Goal: Information Seeking & Learning: Check status

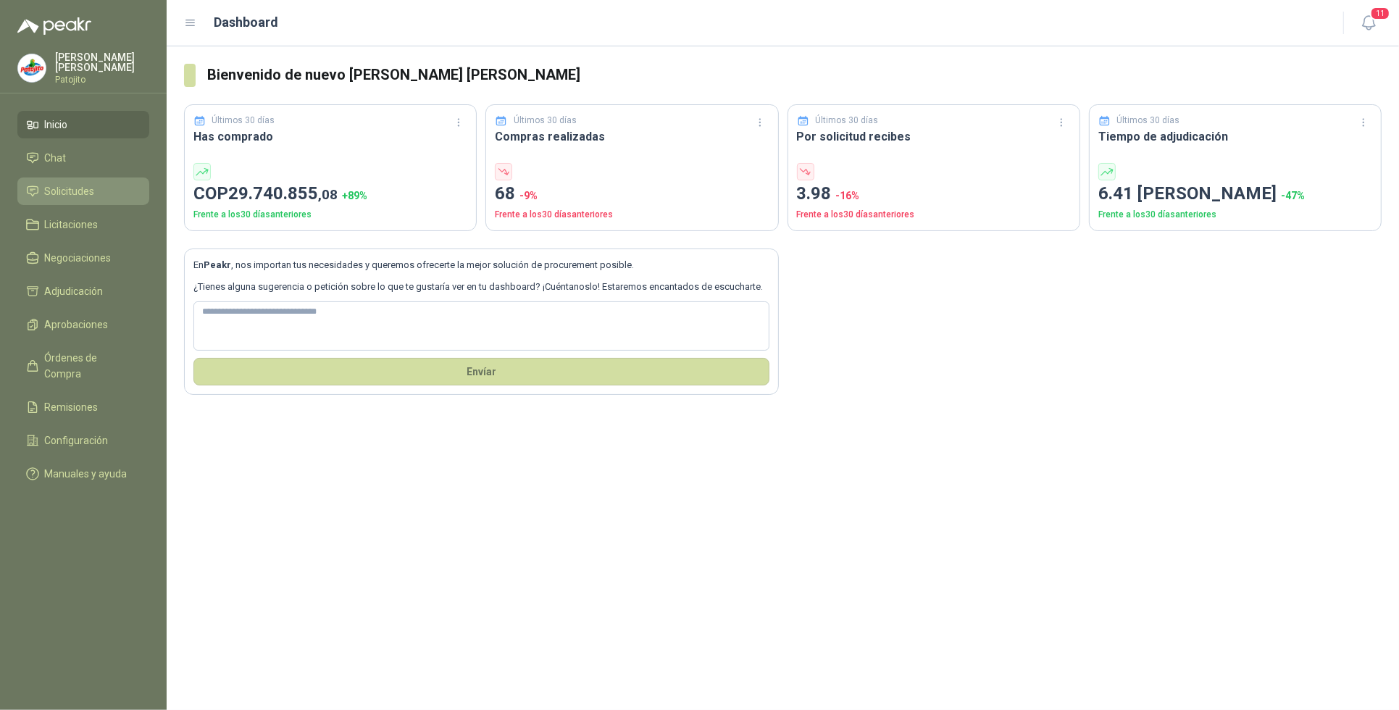
click at [69, 189] on span "Solicitudes" at bounding box center [70, 191] width 50 height 16
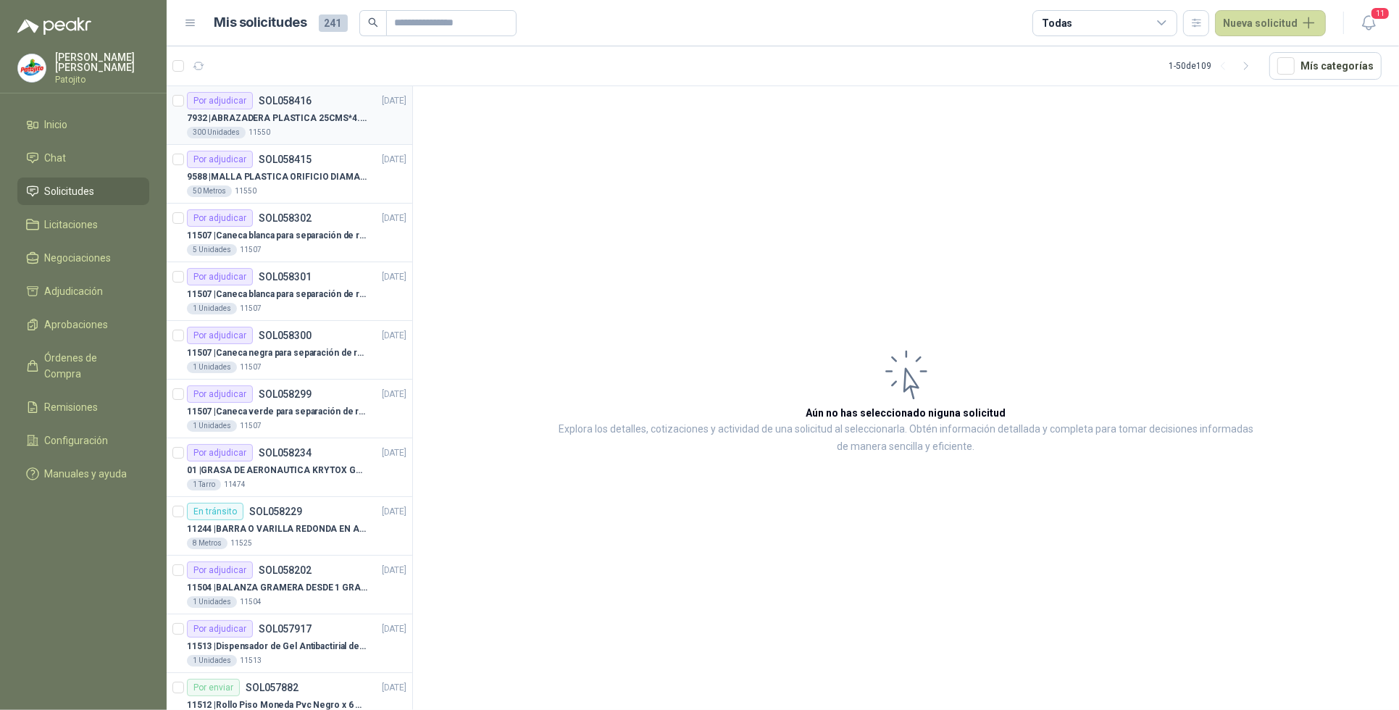
click at [286, 120] on p "7932 | ABRAZADERA PLASTICA 25CMS*4.8MM NEGRA" at bounding box center [277, 119] width 180 height 14
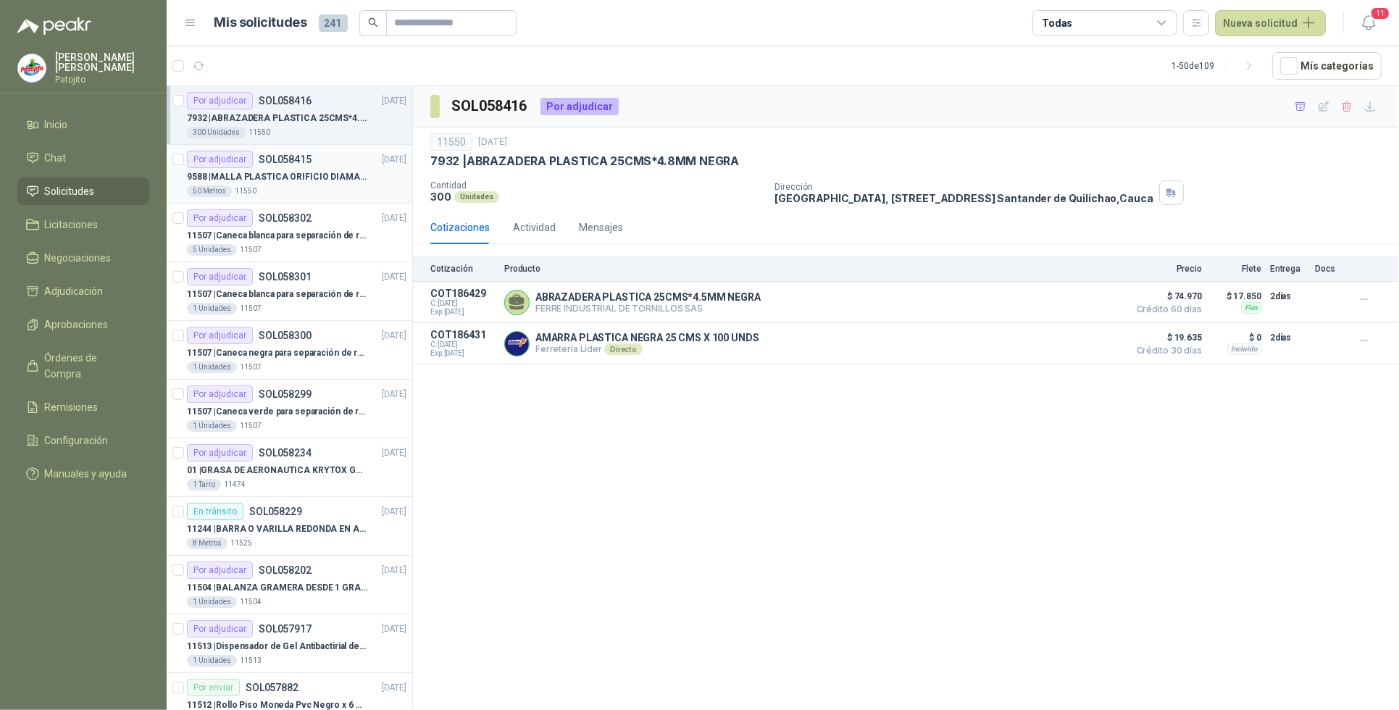
click at [284, 186] on div "50 Metros 11550" at bounding box center [297, 192] width 220 height 12
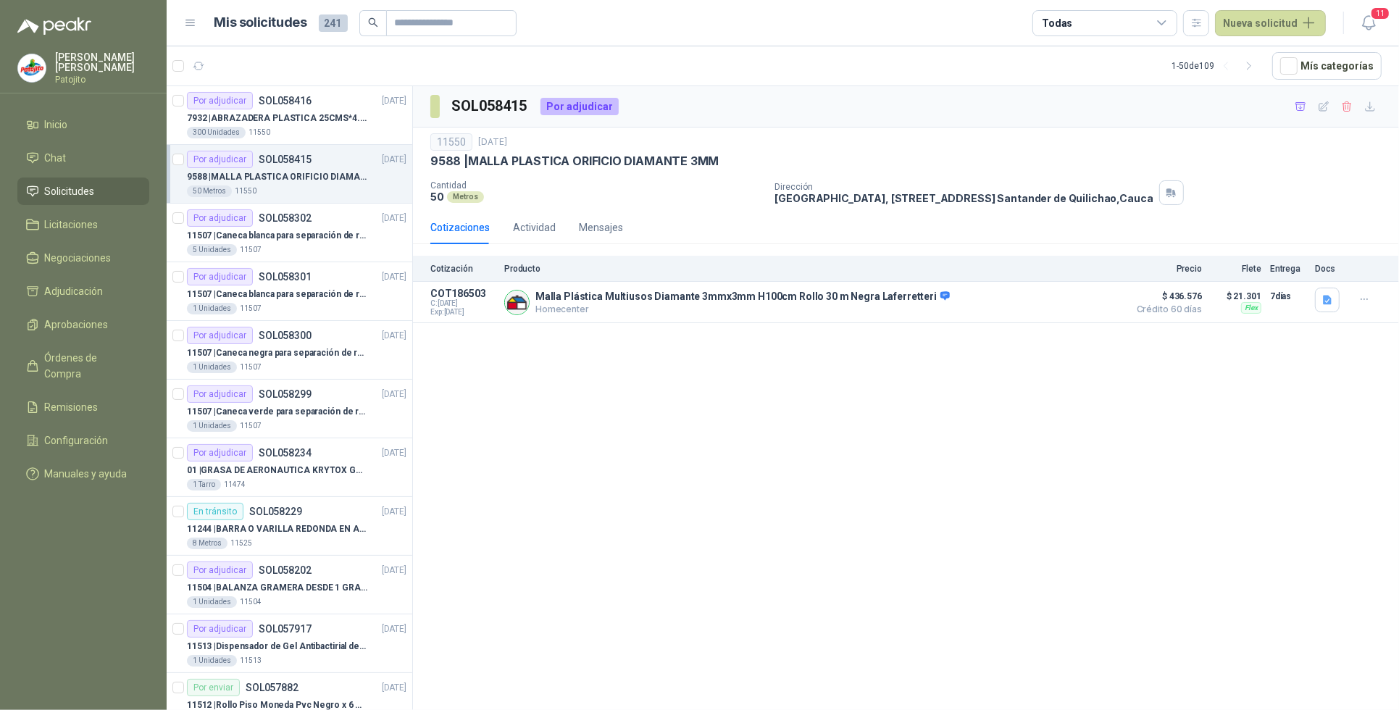
scroll to position [91, 0]
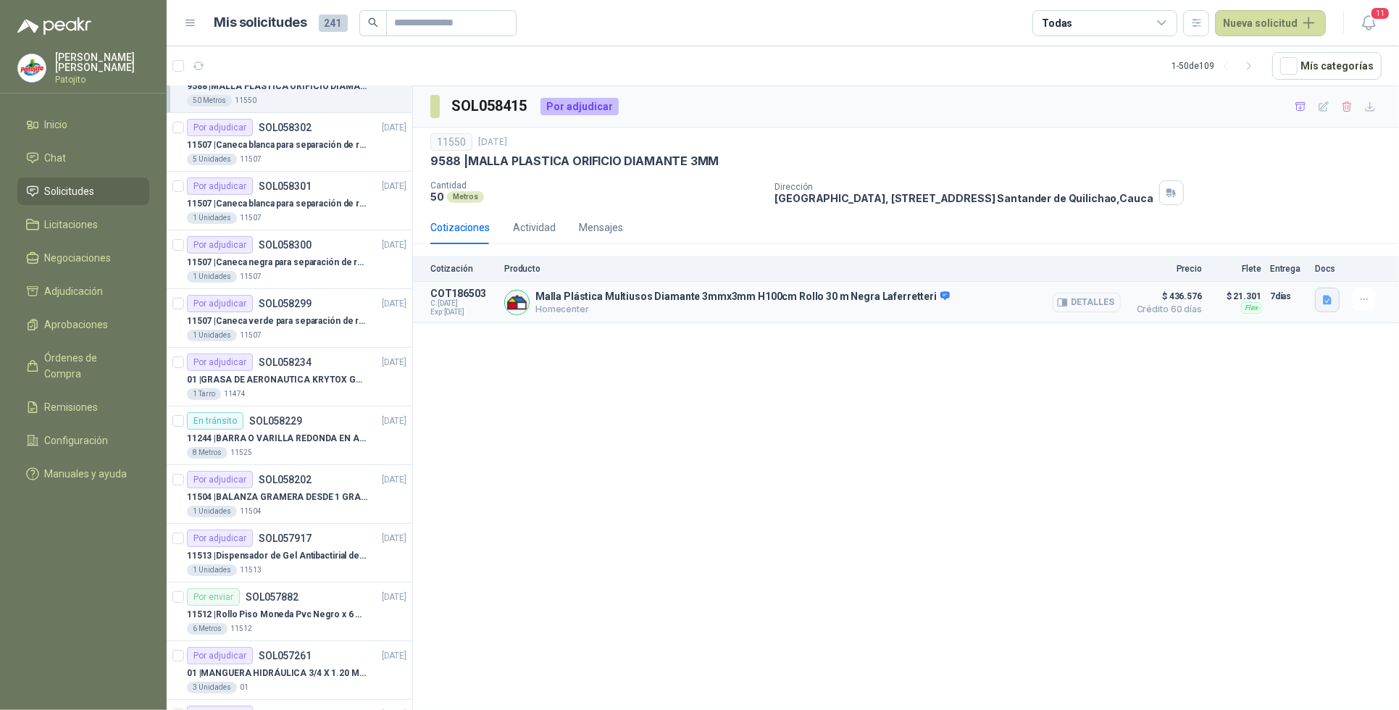
click at [1324, 306] on icon "button" at bounding box center [1328, 300] width 12 height 12
click at [1312, 225] on button "image.png" at bounding box center [1299, 224] width 63 height 15
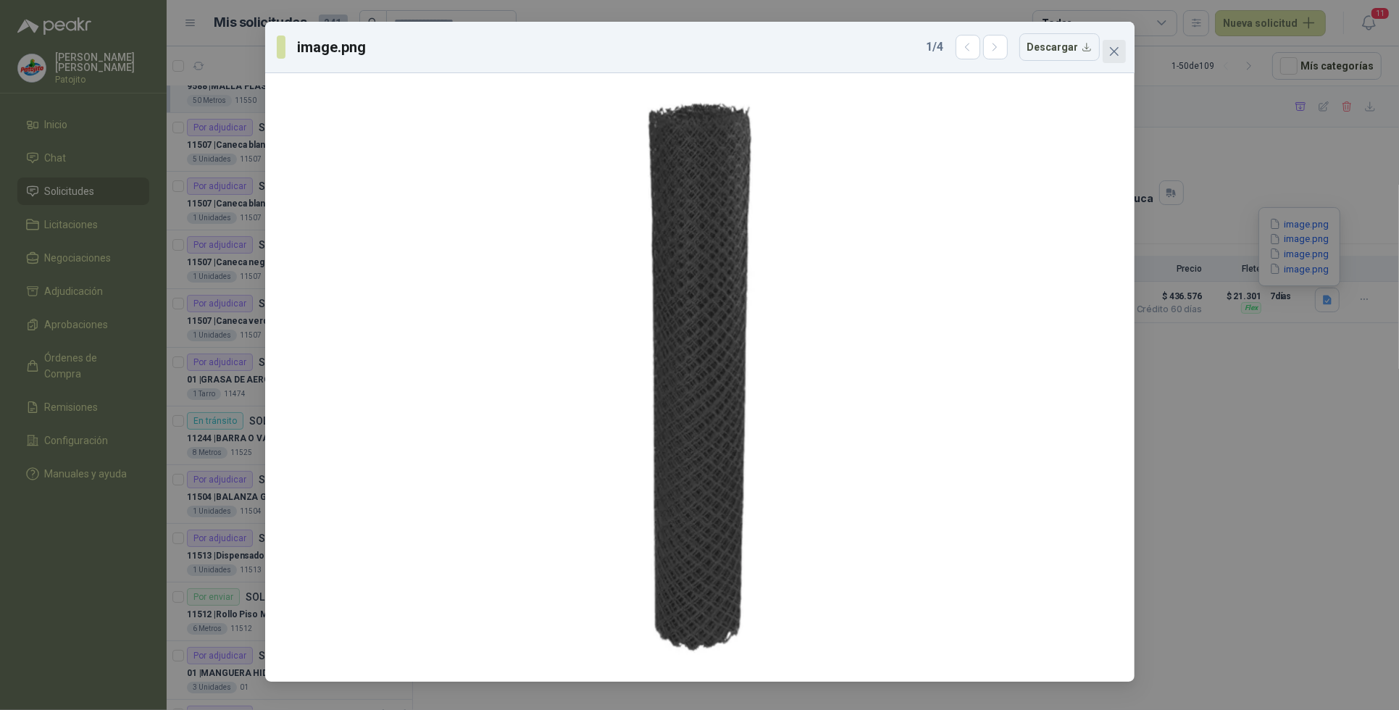
click at [1120, 49] on span "Close" at bounding box center [1114, 52] width 23 height 12
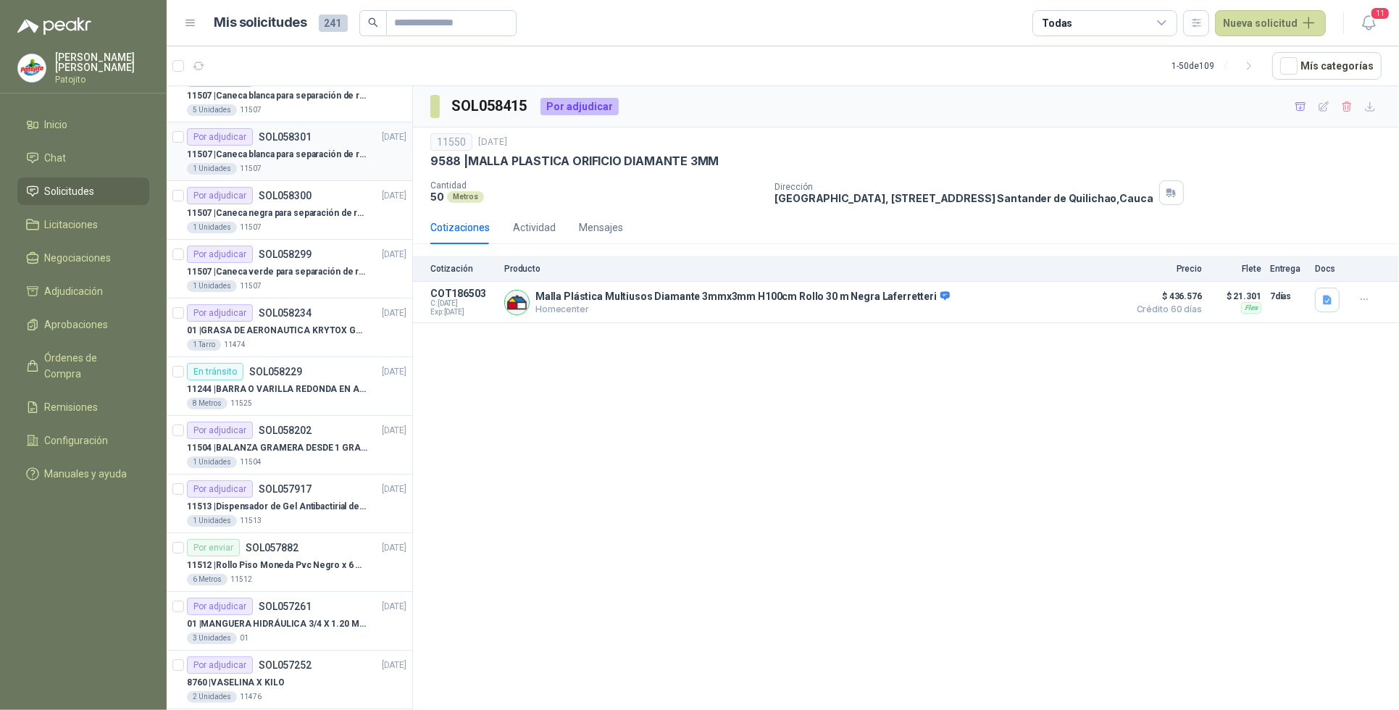
scroll to position [181, 0]
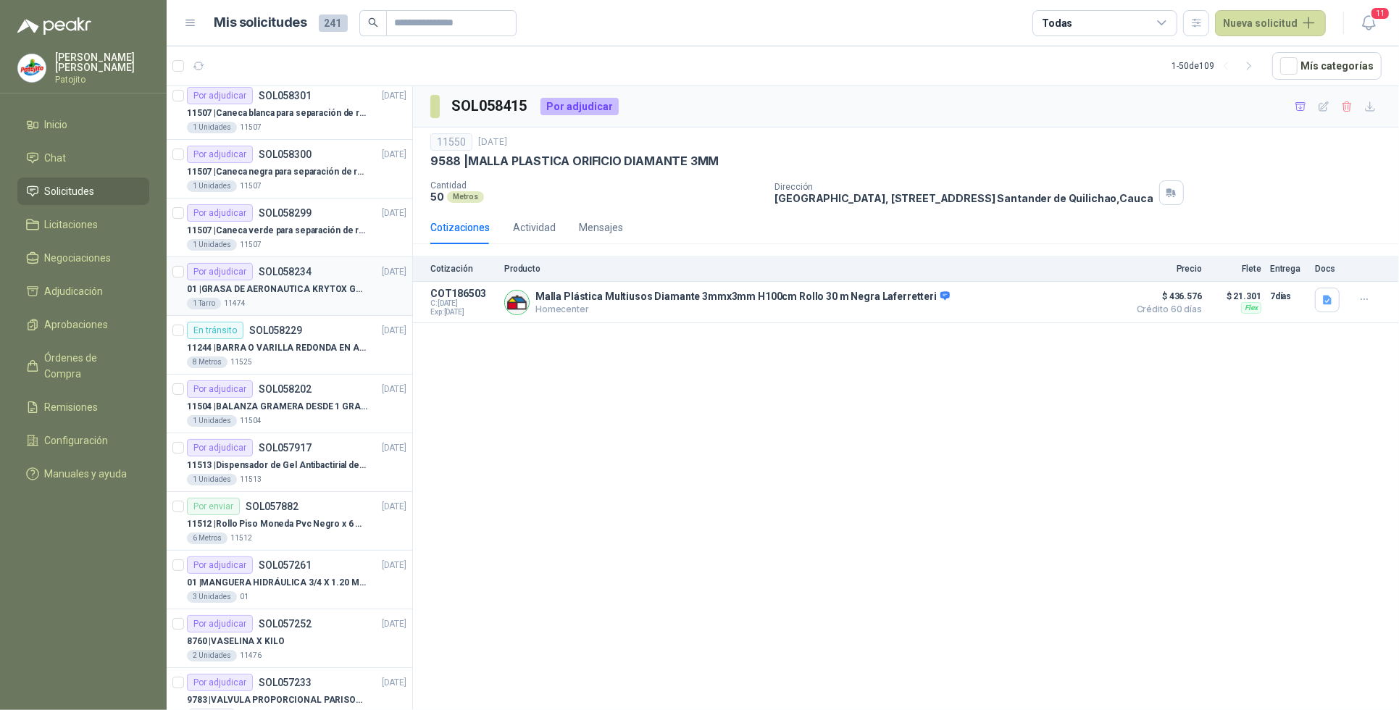
click at [320, 281] on div "01 | GRASA DE AERONAUTICA KRYTOX GPL 207 (SE ADJUNTA IMAGEN DE REFERENCIA)" at bounding box center [297, 288] width 220 height 17
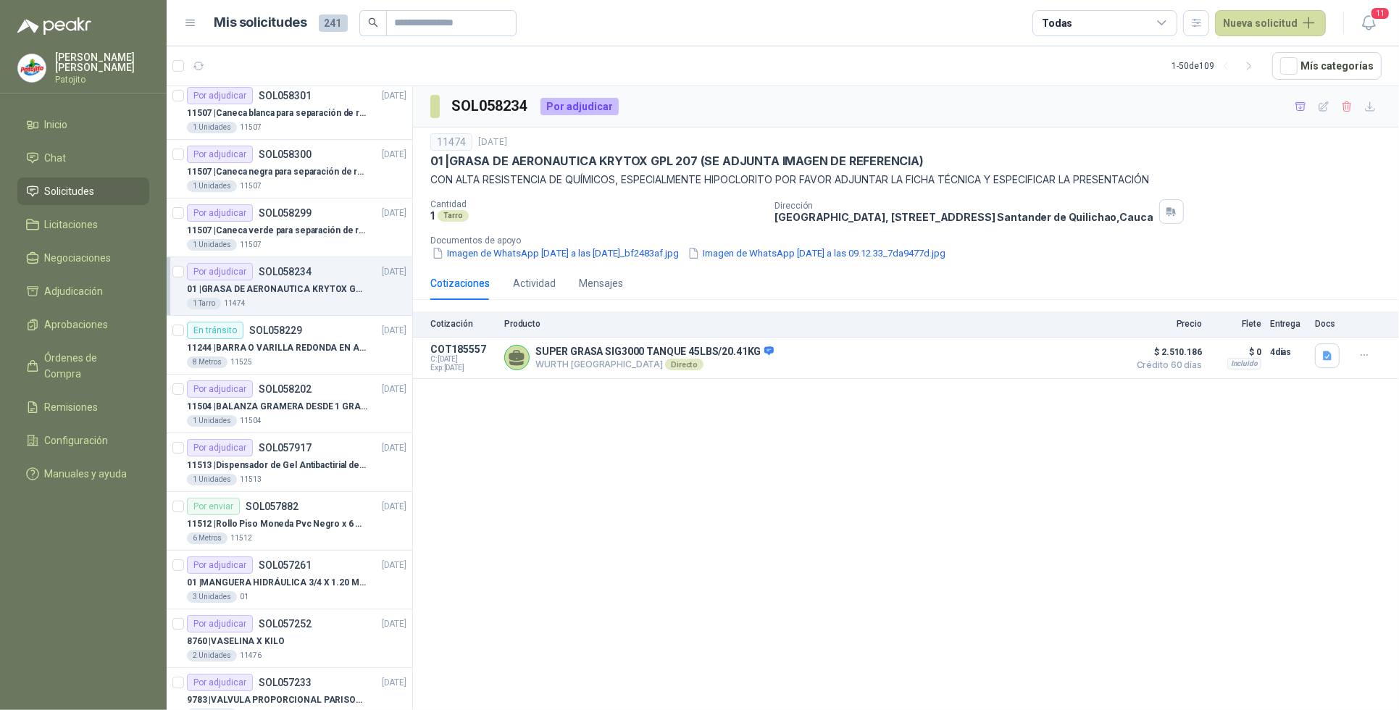
scroll to position [272, 0]
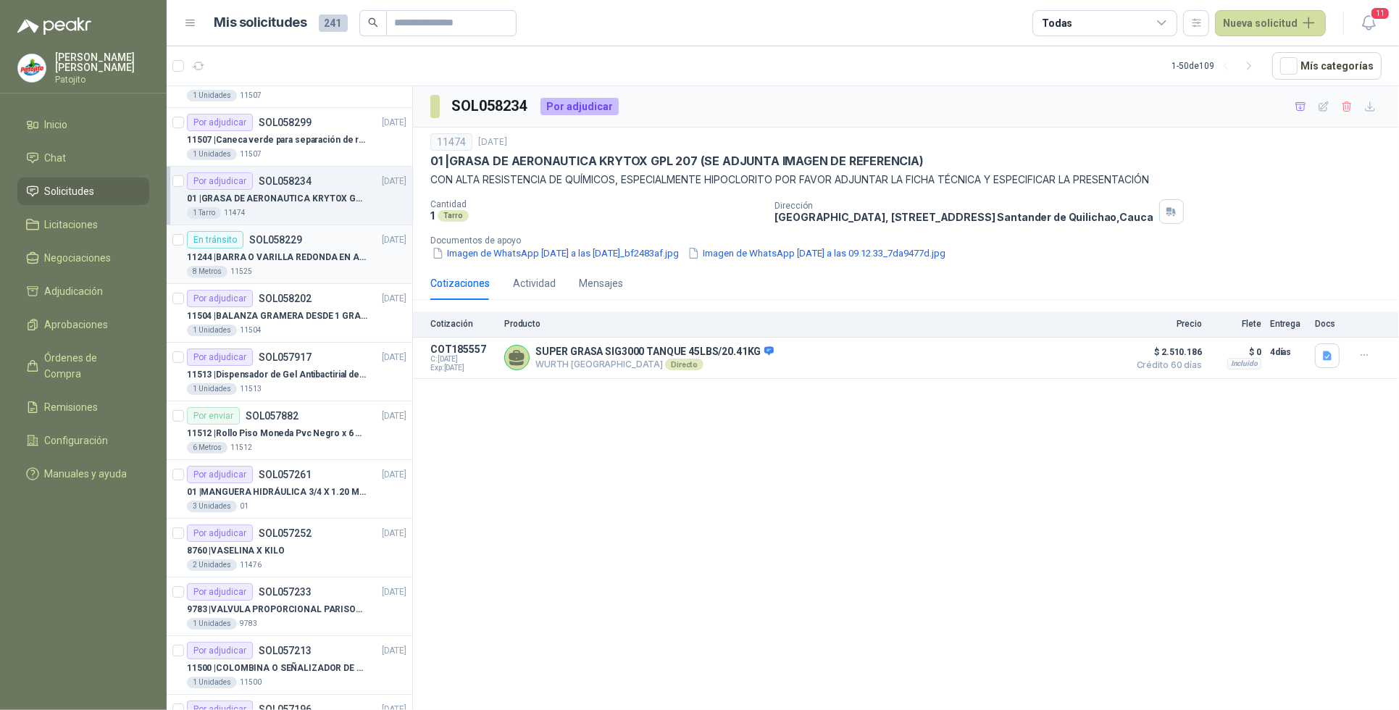
click at [315, 255] on p "11244 | BARRA O [PERSON_NAME] EN [PERSON_NAME] INOXIDABLE DE 2" O 50 MM" at bounding box center [277, 258] width 180 height 14
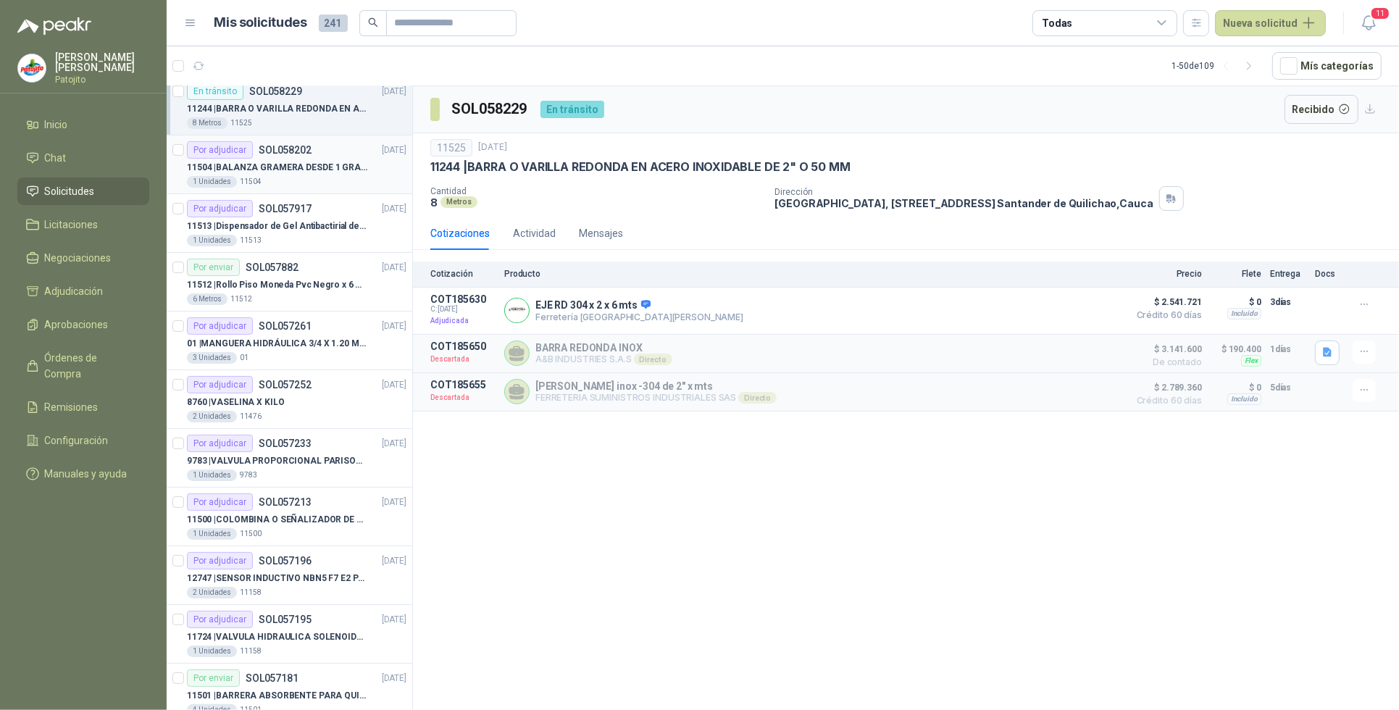
scroll to position [453, 0]
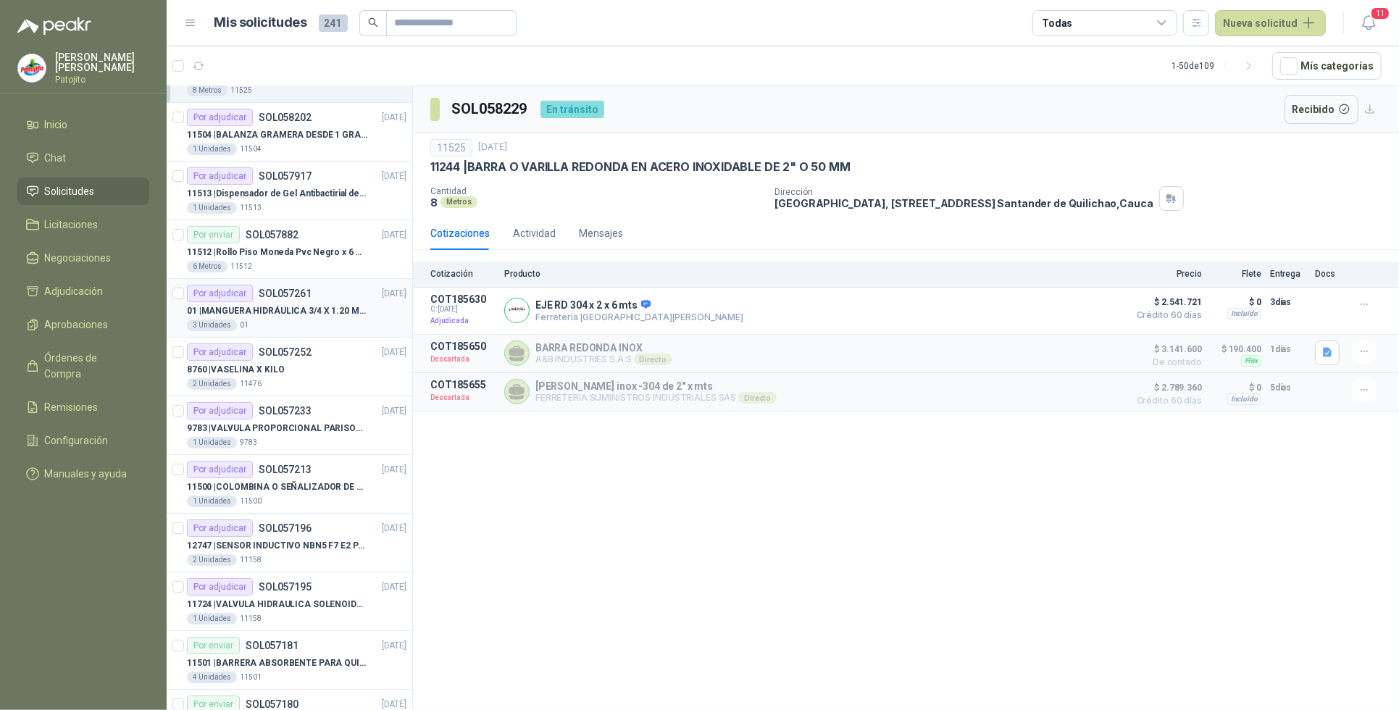
click at [309, 312] on p "01 | MANGUERA HIDRÁULICA 3/4 X 1.20 METROS DE LONGITUD HR-HR-ACOPLADA" at bounding box center [277, 311] width 180 height 14
